Goal: Task Accomplishment & Management: Manage account settings

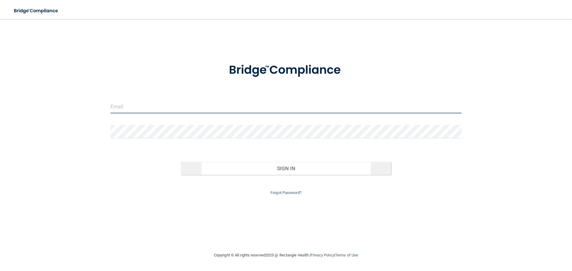
type input "[EMAIL_ADDRESS][DOMAIN_NAME]"
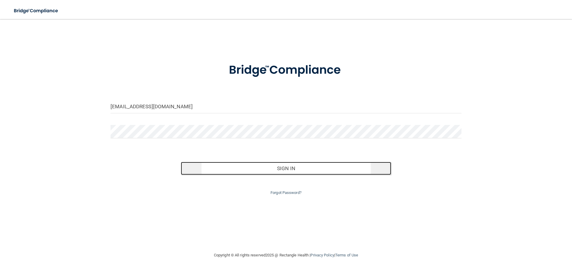
click at [284, 171] on button "Sign In" at bounding box center [286, 168] width 210 height 13
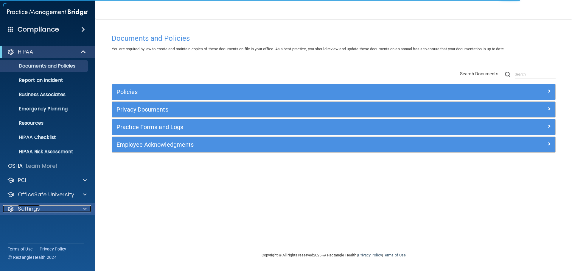
click at [32, 208] on p "Settings" at bounding box center [29, 208] width 22 height 7
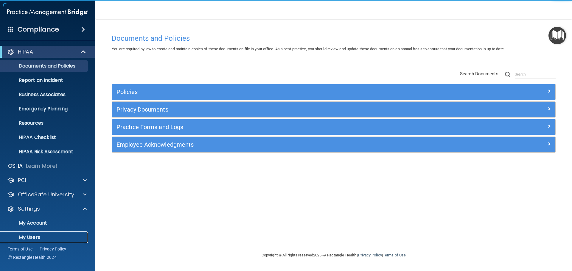
click at [32, 236] on p "My Users" at bounding box center [44, 238] width 81 height 6
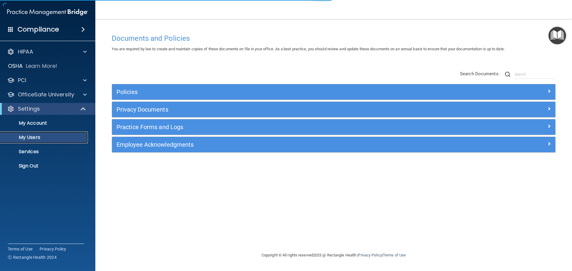
select select "20"
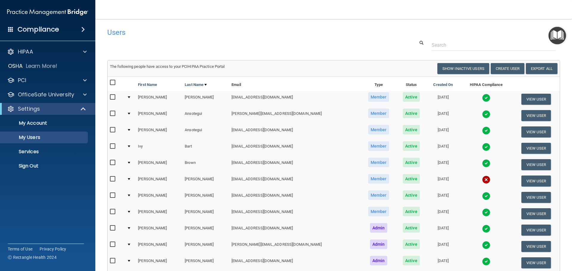
click at [113, 178] on input "checkbox" at bounding box center [113, 179] width 7 height 5
checkbox input "true"
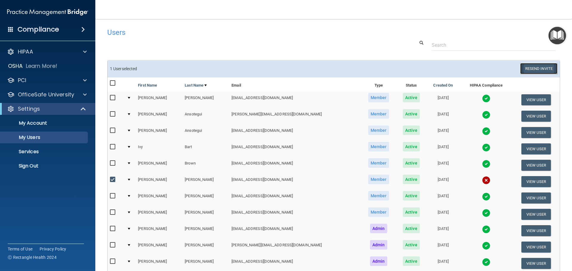
click at [532, 68] on button "Resend Invite" at bounding box center [538, 68] width 37 height 11
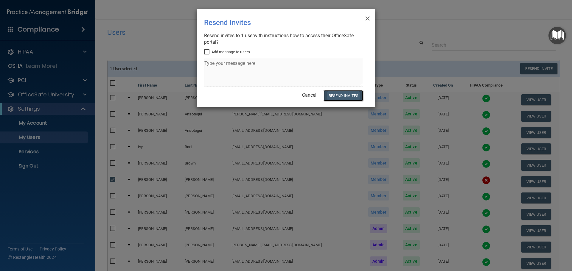
click at [345, 98] on button "Resend Invites" at bounding box center [343, 95] width 40 height 11
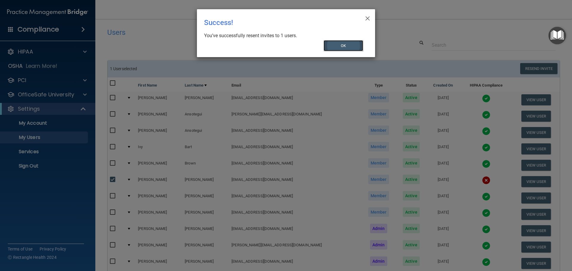
click at [339, 46] on button "OK" at bounding box center [343, 45] width 40 height 11
